Goal: Communication & Community: Answer question/provide support

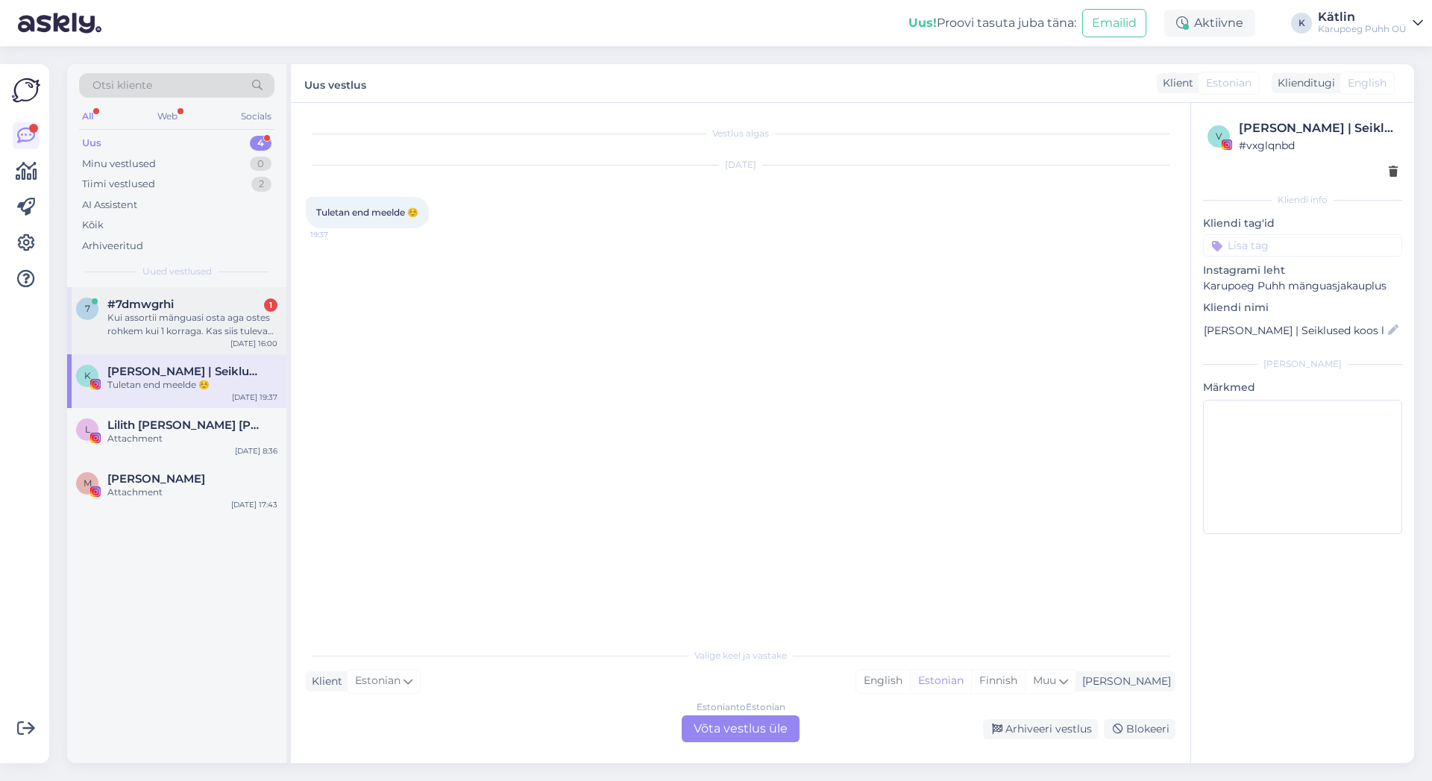
click at [185, 324] on div "Kui assortii mänguasi osta aga ostes rohkem kui 1 korraga. Kas siis tulevad eri…" at bounding box center [192, 324] width 170 height 27
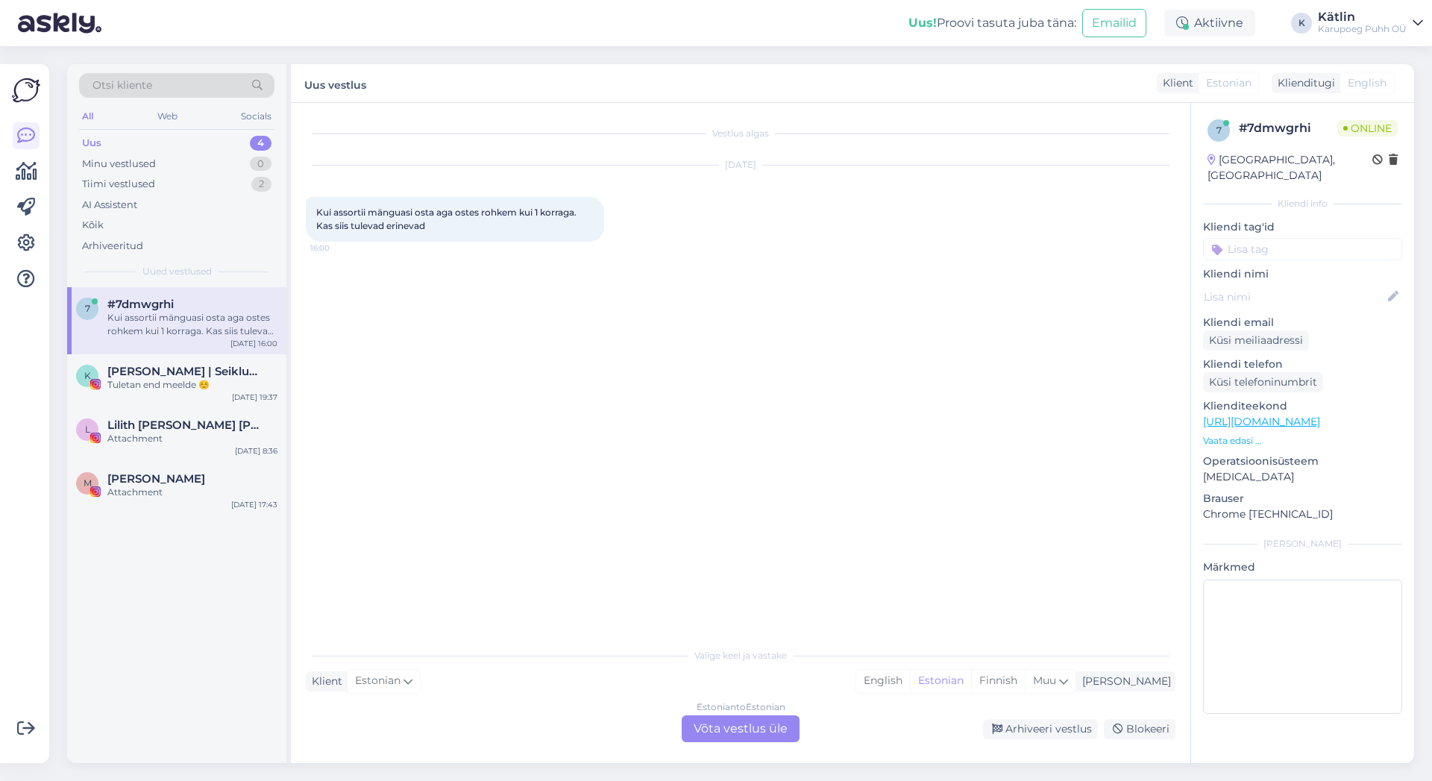
click at [761, 728] on div "Estonian to Estonian Võta vestlus üle" at bounding box center [740, 728] width 118 height 27
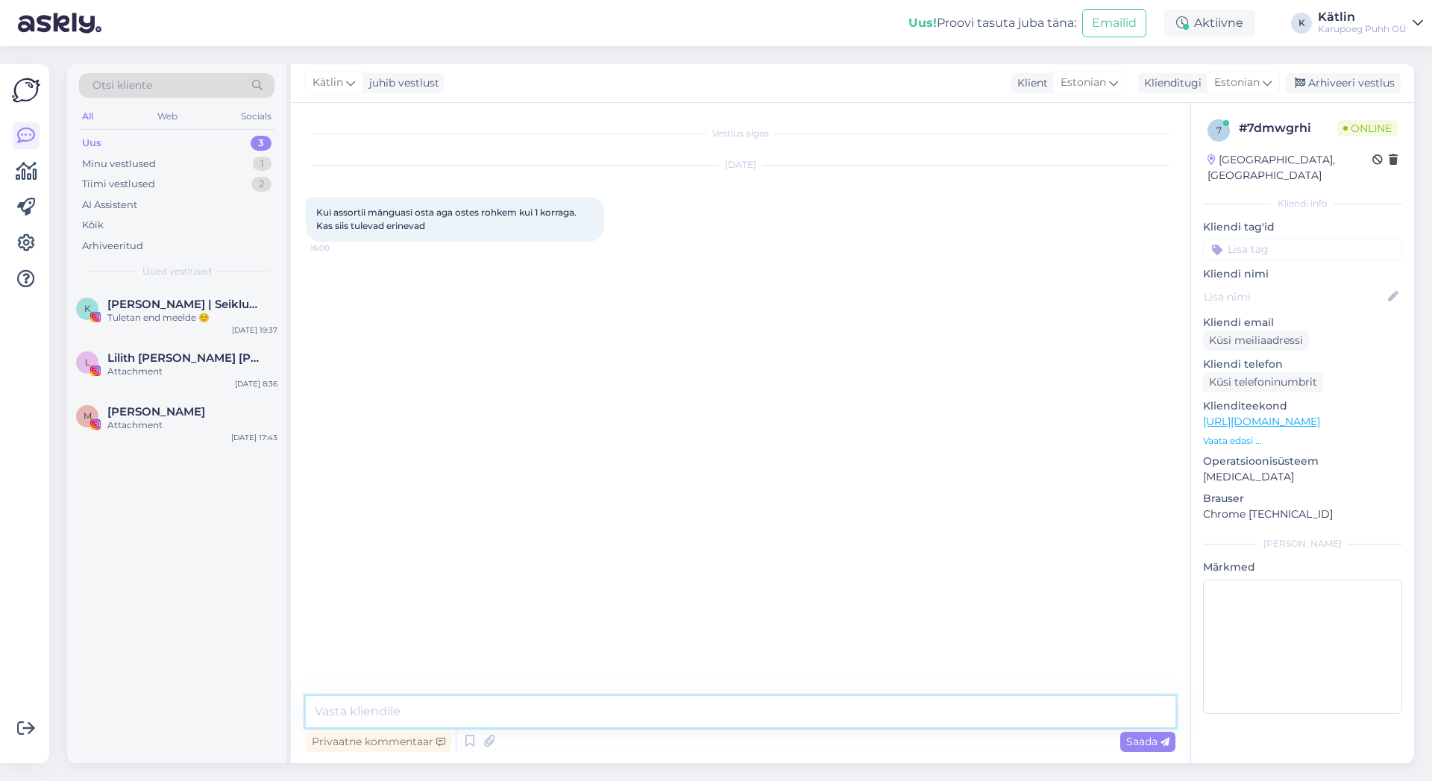
click at [568, 704] on textarea at bounding box center [740, 711] width 869 height 31
type textarea "Tere! Võimalusel ikka komplekteerime erinevad"
click at [1320, 415] on link "[URL][DOMAIN_NAME]" at bounding box center [1261, 421] width 117 height 13
click at [530, 715] on textarea at bounding box center [740, 711] width 869 height 31
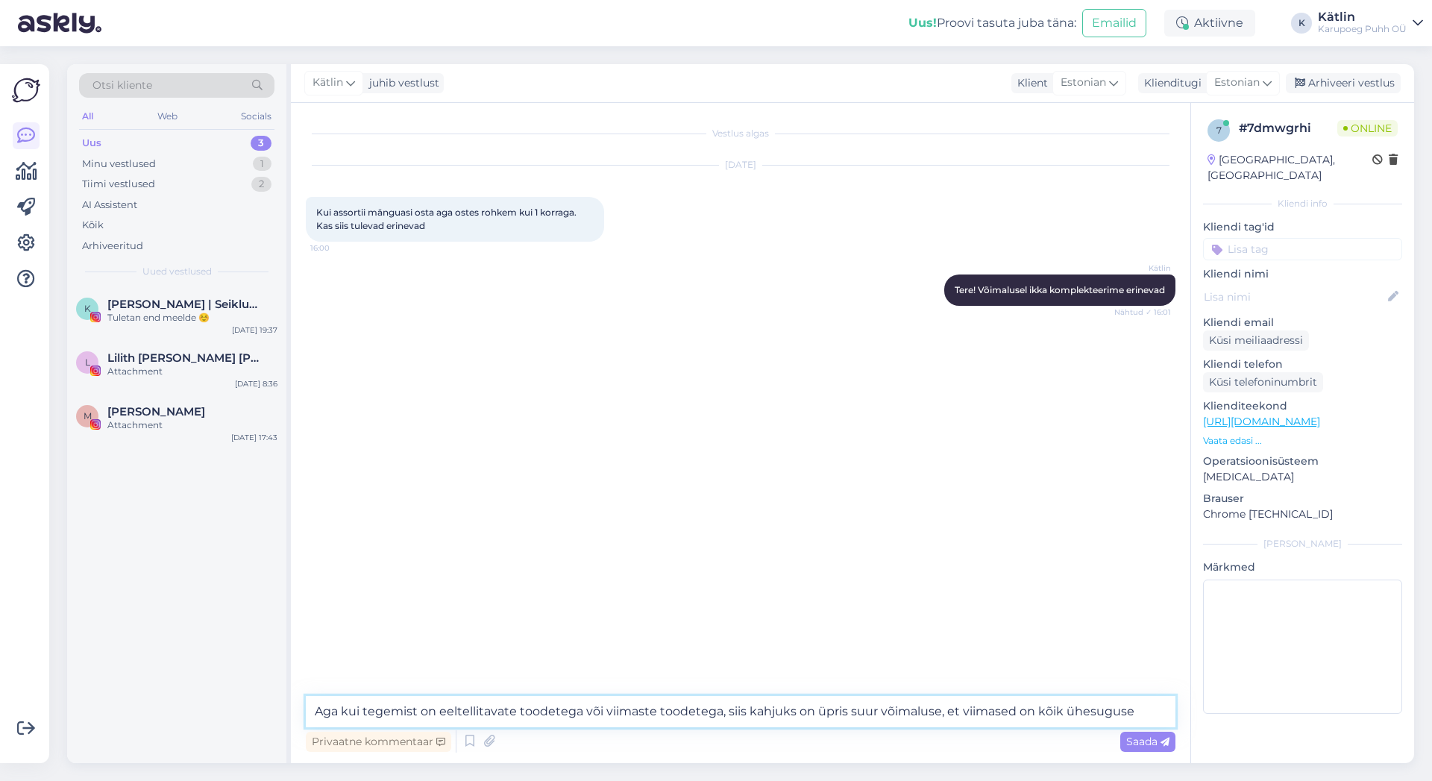
type textarea "Aga kui tegemist on eeltellitavate toodetega või viimaste toodetega, siis kahju…"
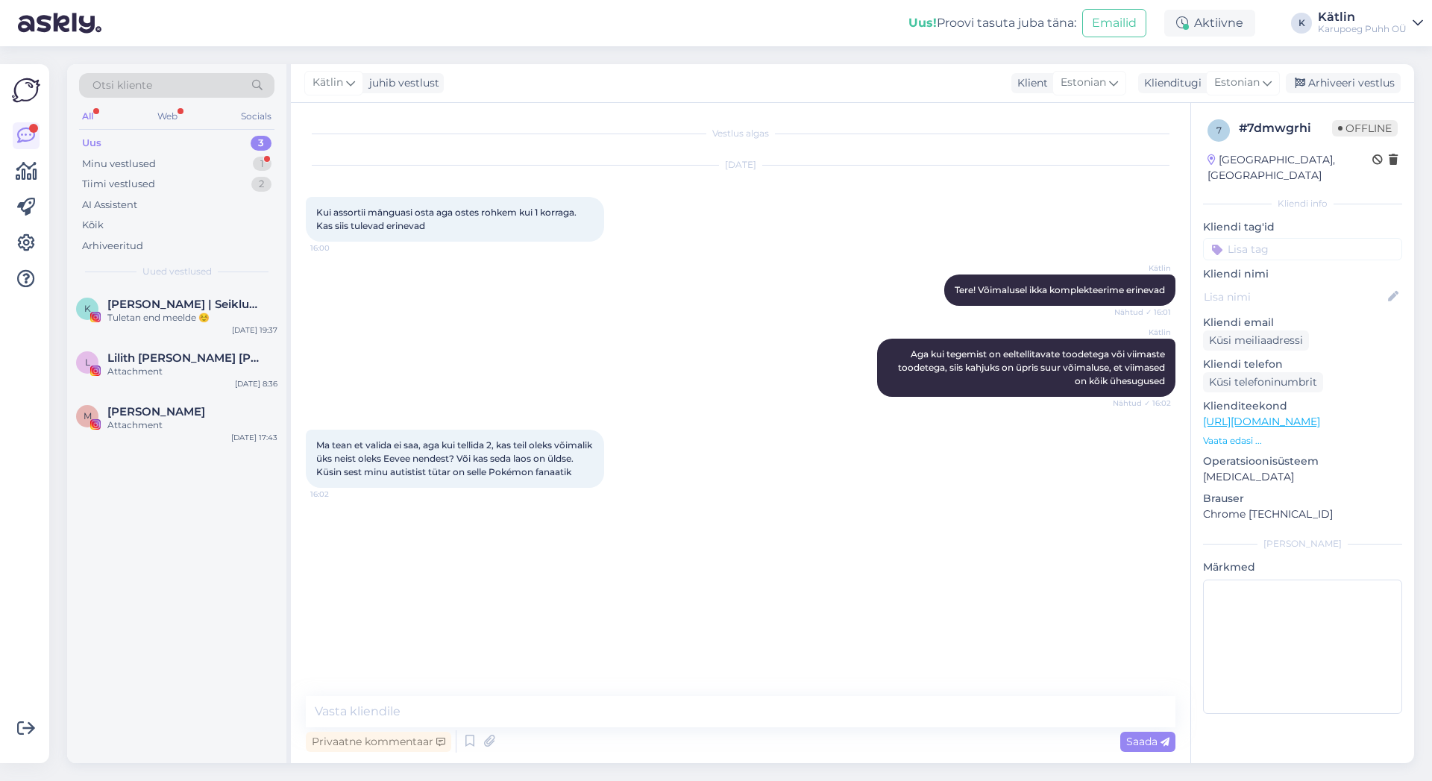
click at [1320, 415] on link "[URL][DOMAIN_NAME]" at bounding box center [1261, 421] width 117 height 13
click at [397, 717] on textarea at bounding box center [740, 711] width 869 height 31
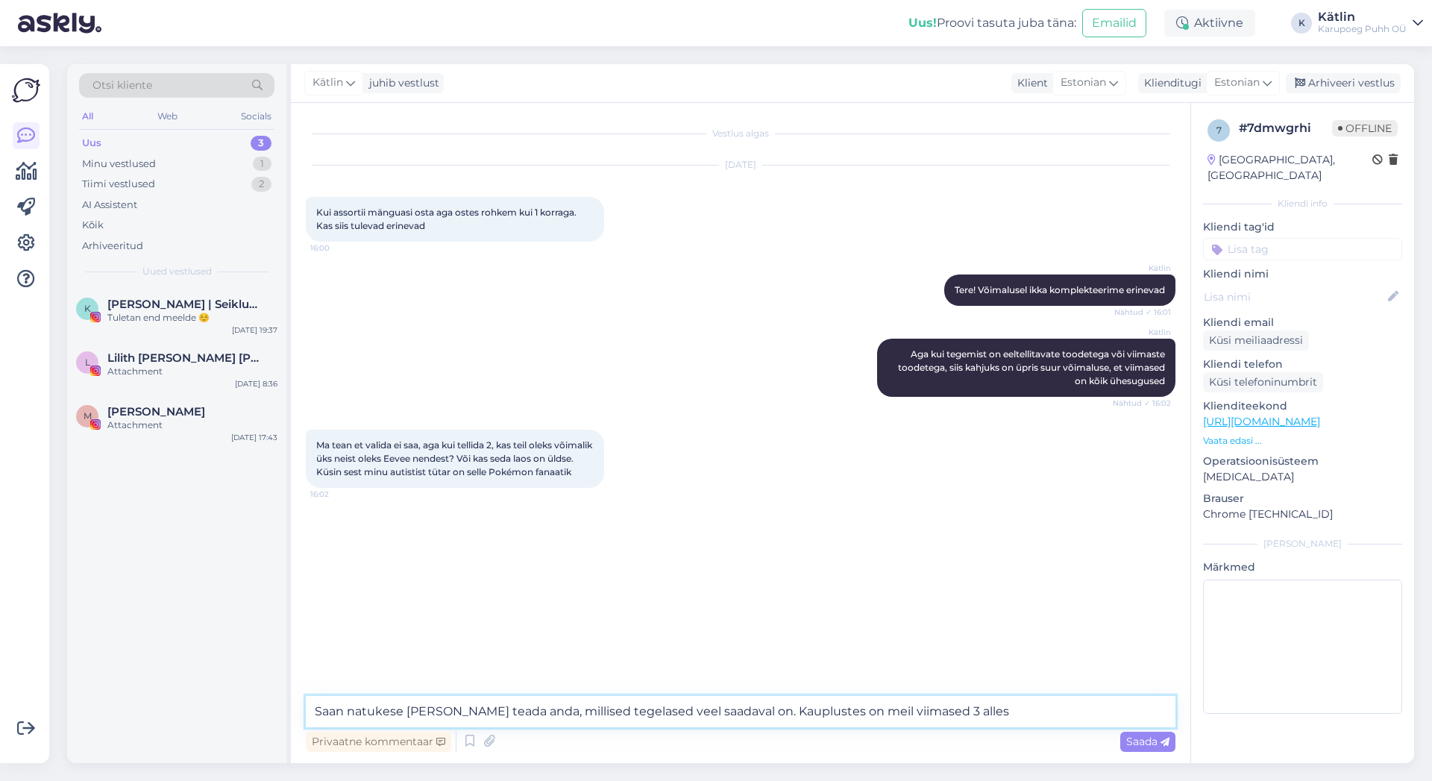
type textarea "Saan natukese [PERSON_NAME] teada anda, millised tegelased veel saadaval on. Ka…"
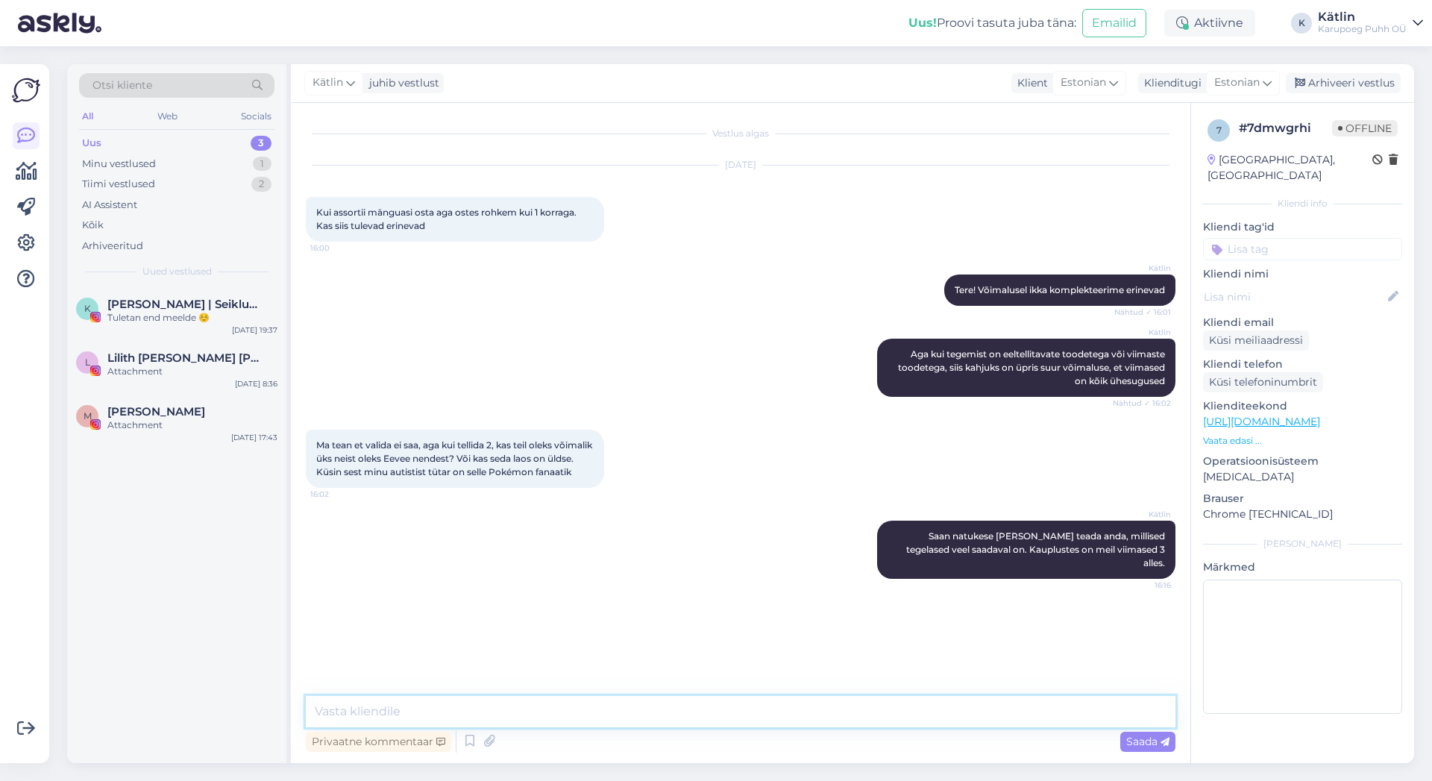
click at [598, 705] on textarea at bounding box center [740, 711] width 869 height 31
type textarea "Kõik [PERSON_NAME] viimast tegelast on Teddiursa karu, seega kahjuks Eevee ei o…"
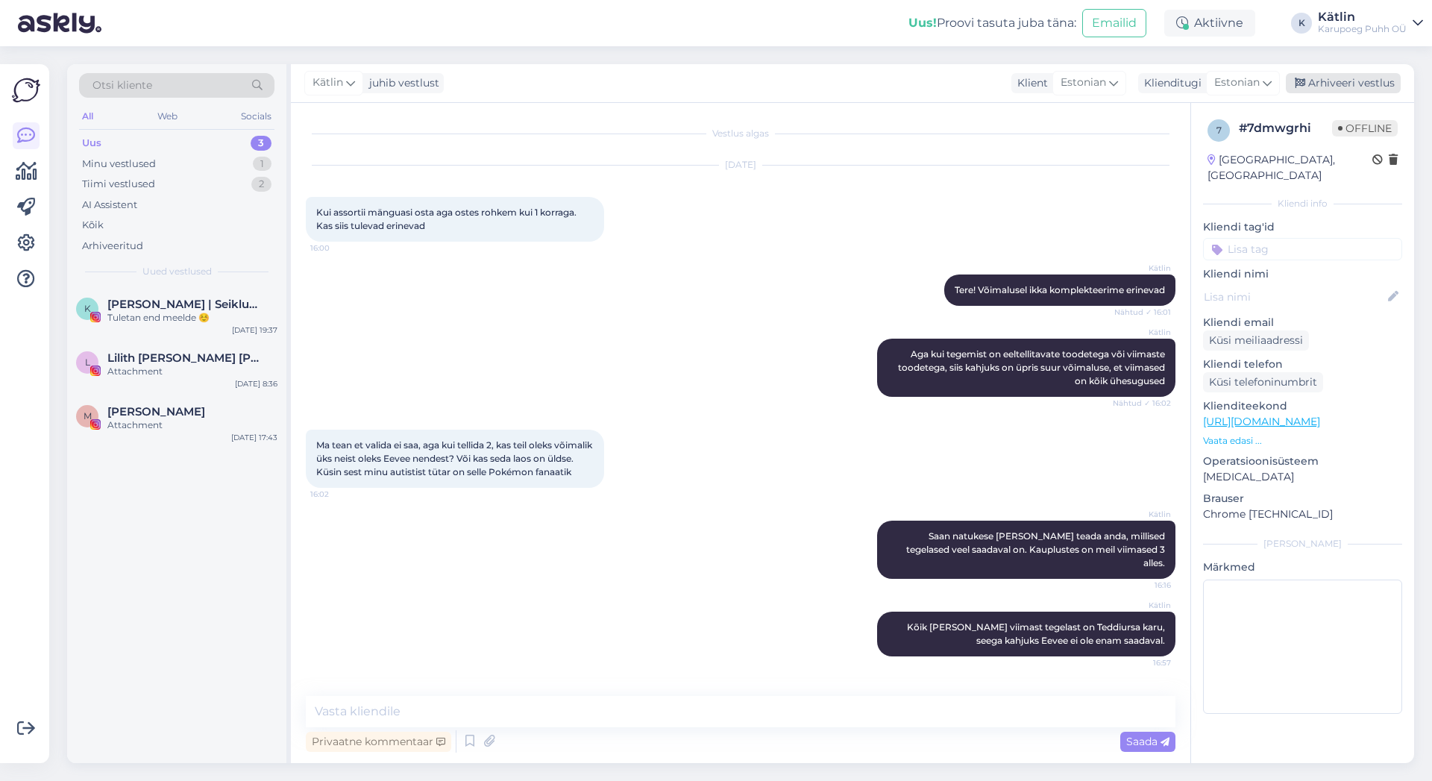
click at [1358, 86] on div "Arhiveeri vestlus" at bounding box center [1342, 83] width 115 height 20
